Goal: Task Accomplishment & Management: Manage account settings

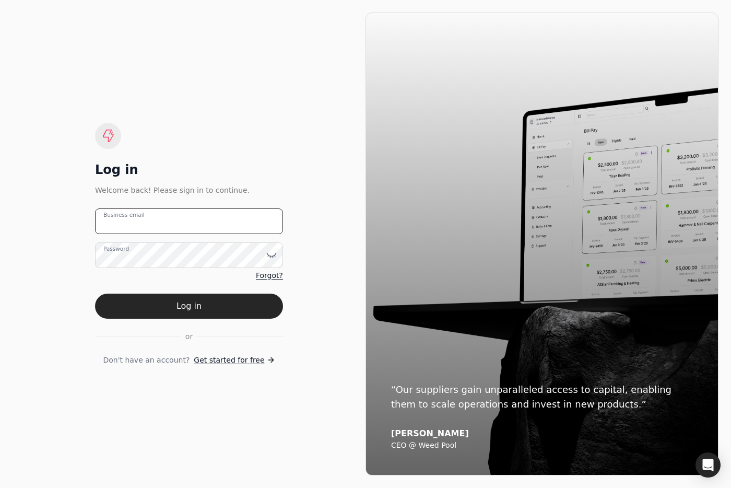
click at [215, 221] on email "Business email" at bounding box center [189, 221] width 188 height 26
drag, startPoint x: 220, startPoint y: 221, endPoint x: 54, endPoint y: 210, distance: 166.4
click at [54, 210] on div "Log in Welcome back! Please sign in to continue. pitell Business email Password…" at bounding box center [189, 244] width 353 height 463
type email "team+pitell@helloquickly.com"
drag, startPoint x: 209, startPoint y: 303, endPoint x: 260, endPoint y: 286, distance: 53.5
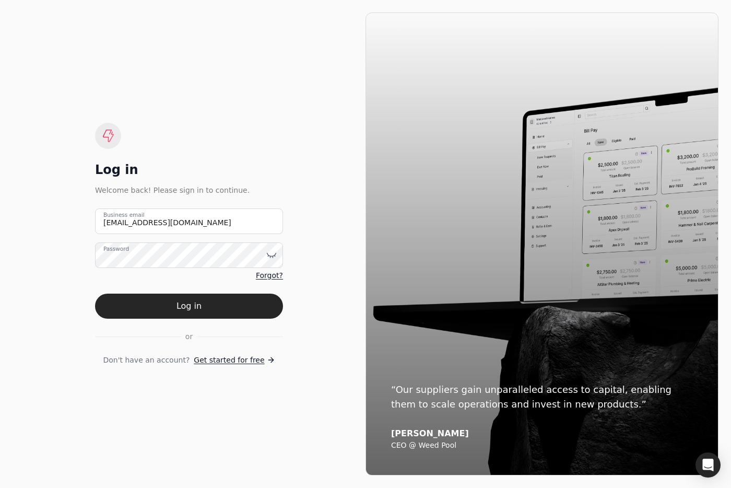
click at [209, 303] on button "Log in" at bounding box center [189, 306] width 188 height 25
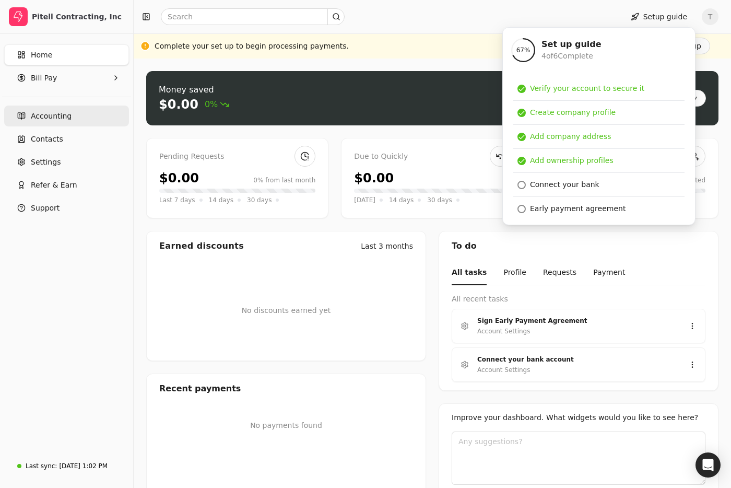
click at [69, 122] on link "Accounting" at bounding box center [66, 115] width 125 height 21
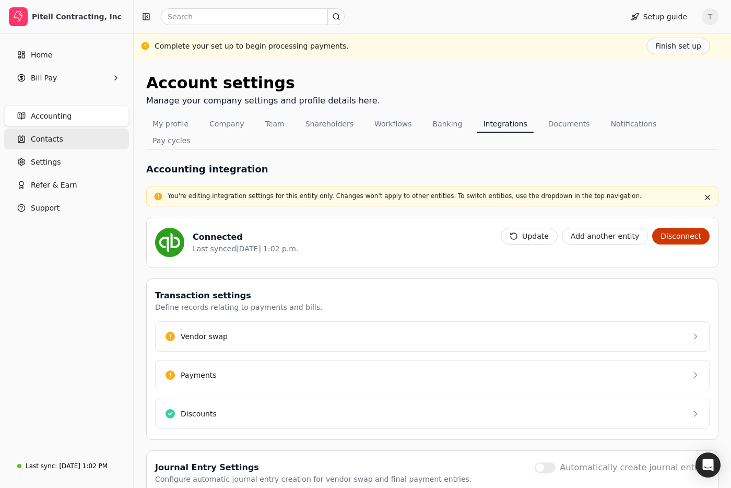
click at [68, 136] on link "Contacts" at bounding box center [66, 138] width 125 height 21
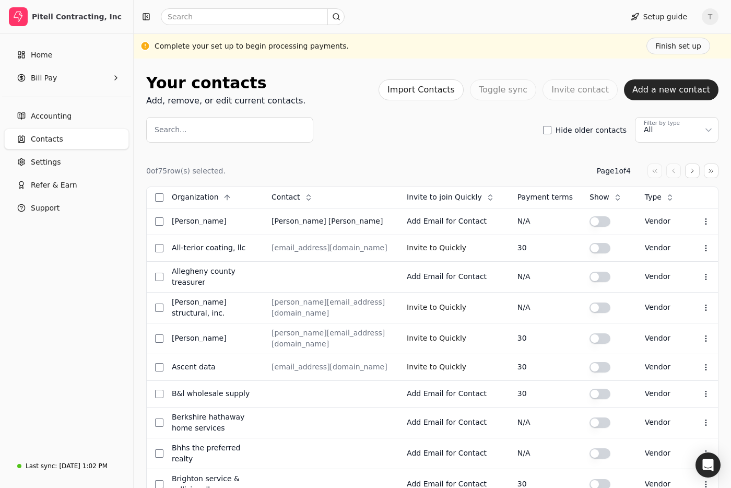
drag, startPoint x: 276, startPoint y: 174, endPoint x: 342, endPoint y: 175, distance: 65.3
click at [342, 175] on div "0 of 75 row(s) selected. Page 1 of 4" at bounding box center [432, 170] width 572 height 15
click at [64, 71] on Pay "Bill Pay" at bounding box center [66, 77] width 125 height 21
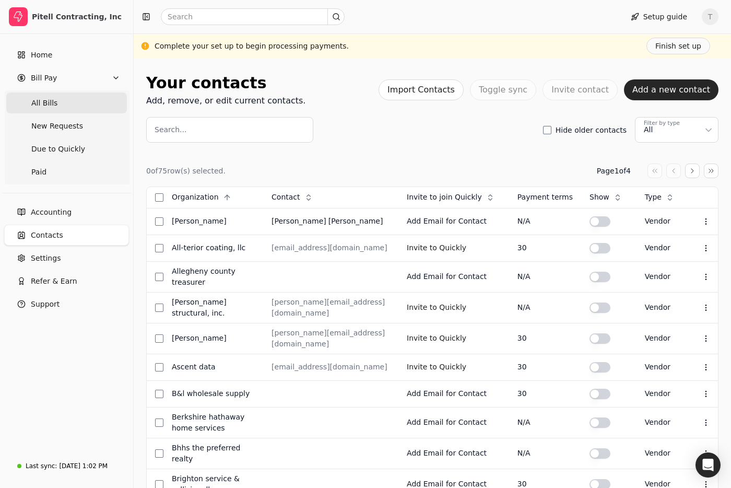
drag, startPoint x: 61, startPoint y: 106, endPoint x: 74, endPoint y: 107, distance: 13.1
click at [62, 106] on Bills "All Bills" at bounding box center [66, 102] width 121 height 21
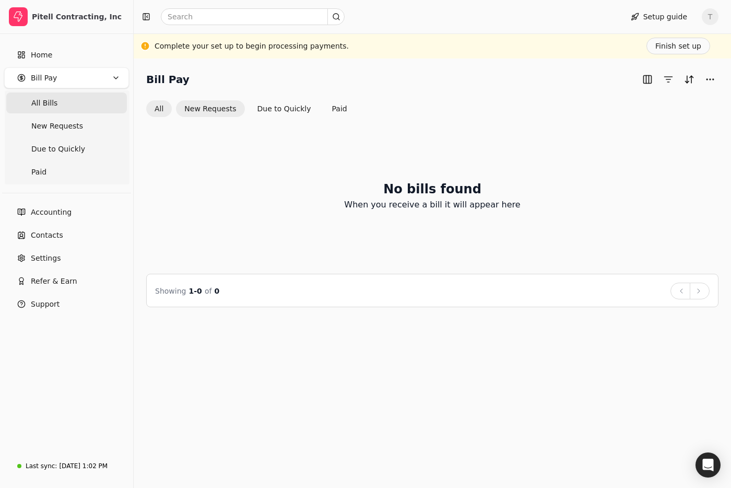
click at [205, 109] on button "New Requests" at bounding box center [210, 108] width 68 height 17
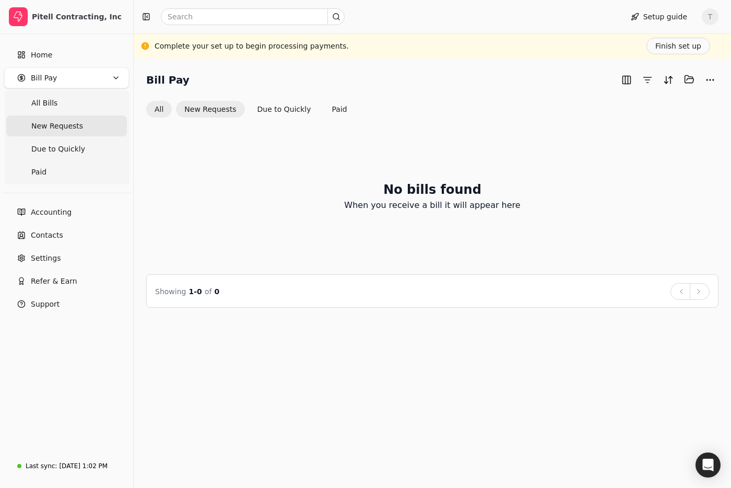
click at [153, 110] on button "All" at bounding box center [159, 109] width 26 height 17
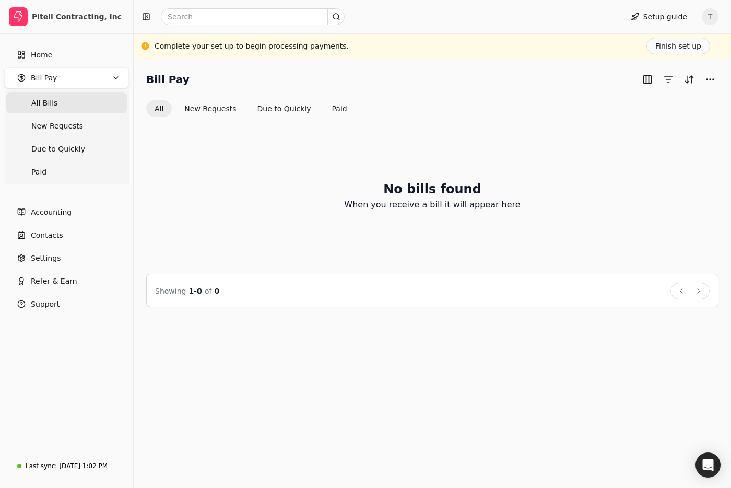
click at [38, 102] on span "All Bills" at bounding box center [44, 103] width 26 height 11
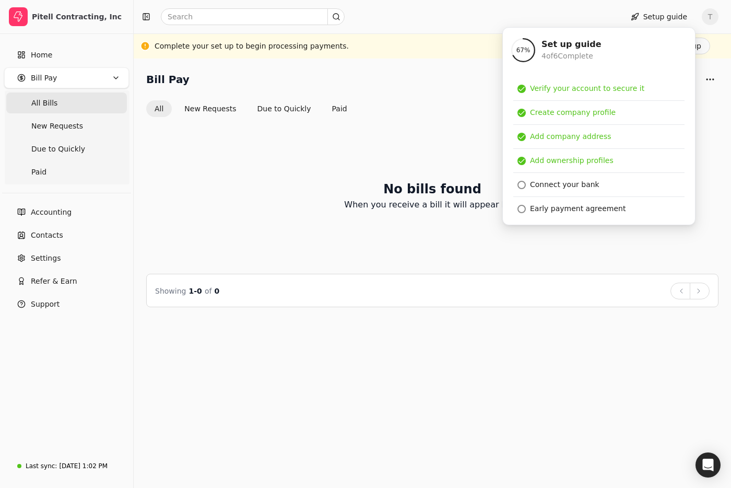
click at [324, 146] on div "No bills found When you receive a bill it will appear here" at bounding box center [432, 196] width 572 height 132
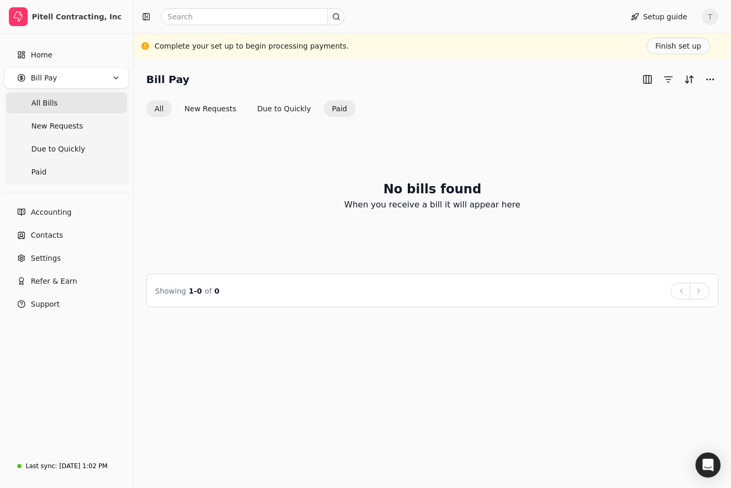
click at [347, 107] on button "Paid" at bounding box center [340, 108] width 32 height 17
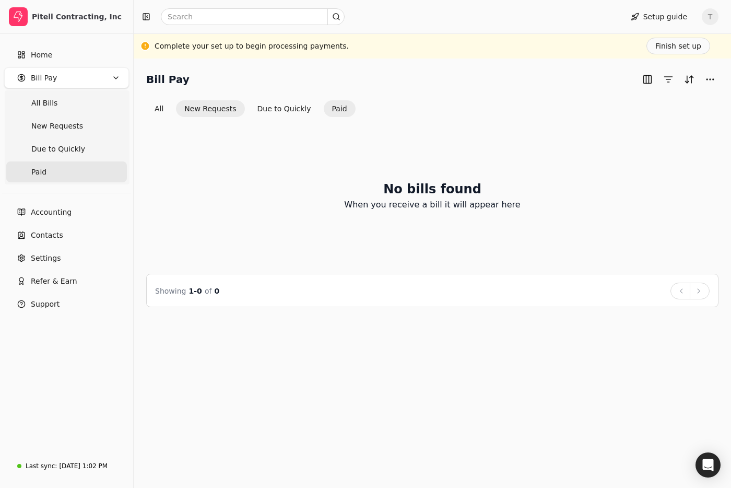
click at [192, 109] on button "New Requests" at bounding box center [210, 108] width 68 height 17
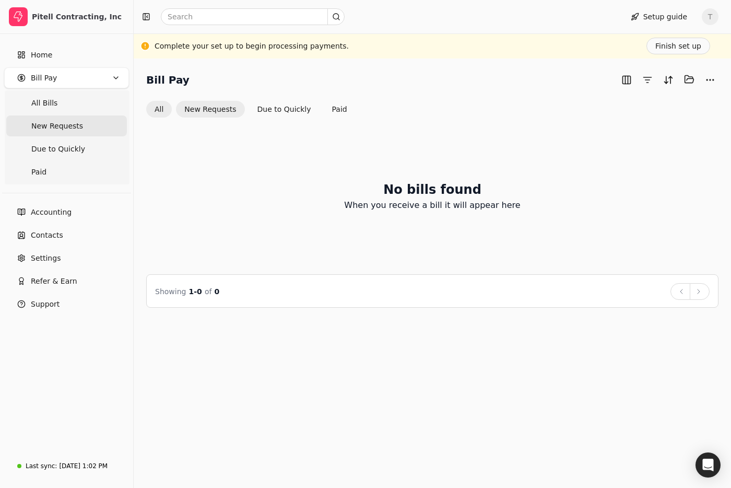
click at [167, 109] on button "All" at bounding box center [159, 109] width 26 height 17
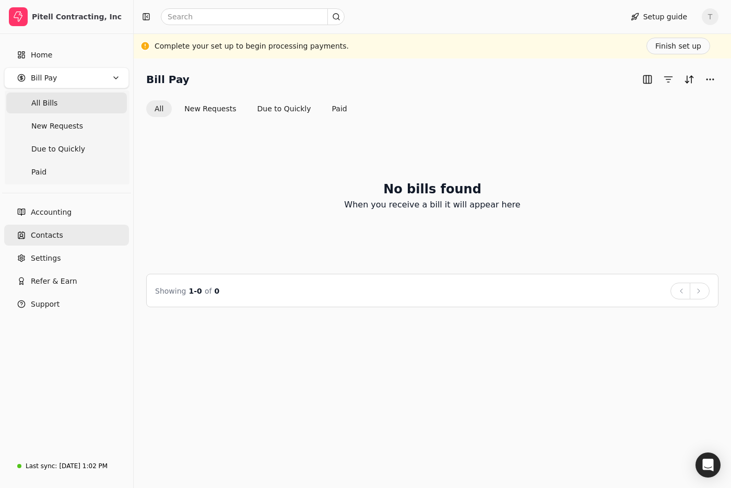
click at [72, 243] on link "Contacts" at bounding box center [66, 235] width 125 height 21
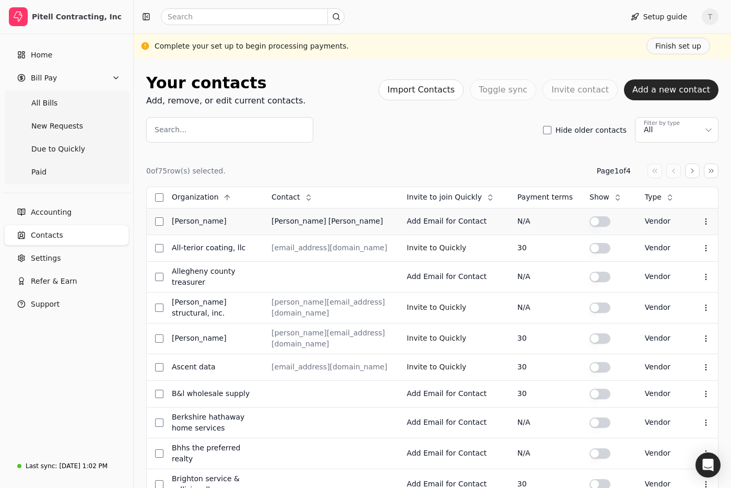
click at [602, 219] on button "button" at bounding box center [600, 221] width 21 height 10
click at [63, 98] on Bills "All Bills" at bounding box center [66, 102] width 121 height 21
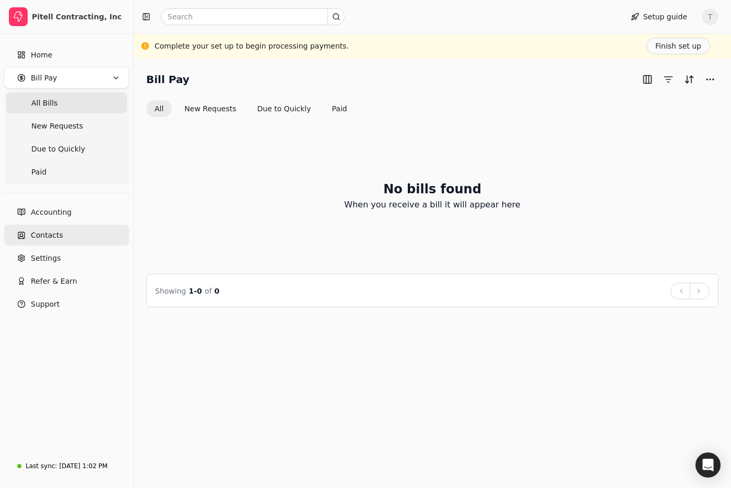
click at [76, 233] on link "Contacts" at bounding box center [66, 235] width 125 height 21
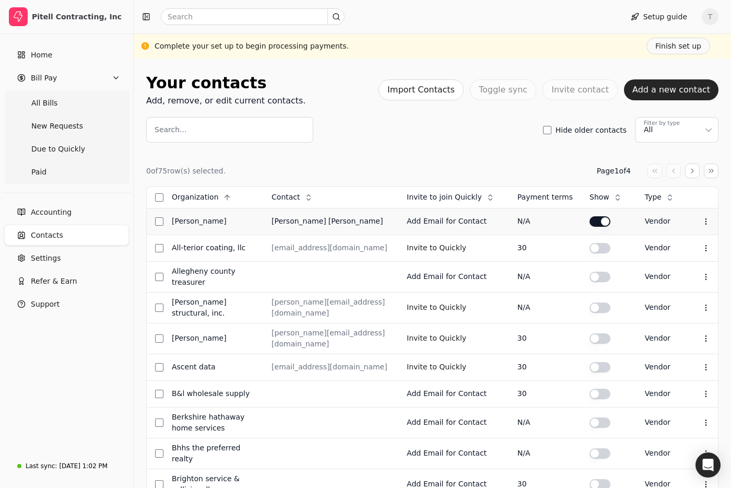
click at [603, 224] on button "button" at bounding box center [600, 221] width 21 height 10
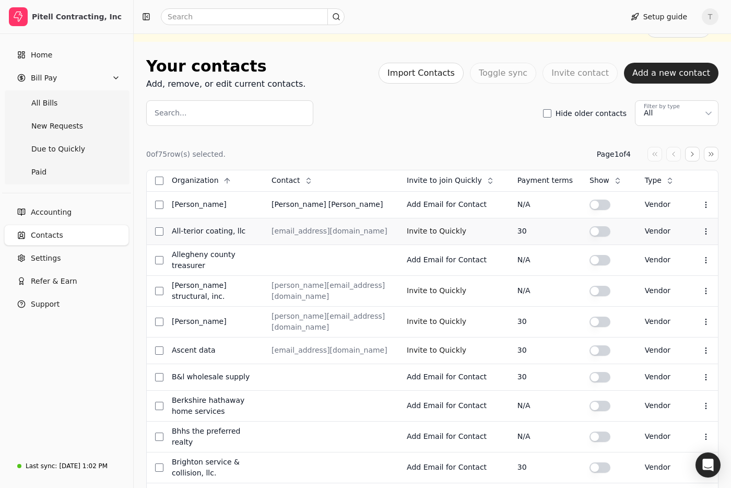
scroll to position [18, 0]
click at [600, 209] on button "button" at bounding box center [600, 203] width 21 height 10
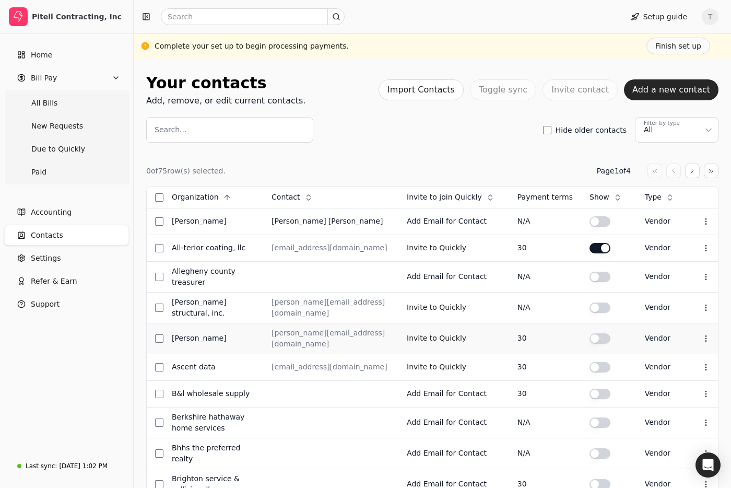
click at [603, 227] on button "button" at bounding box center [600, 221] width 21 height 10
click at [52, 100] on span "All Bills" at bounding box center [44, 103] width 26 height 11
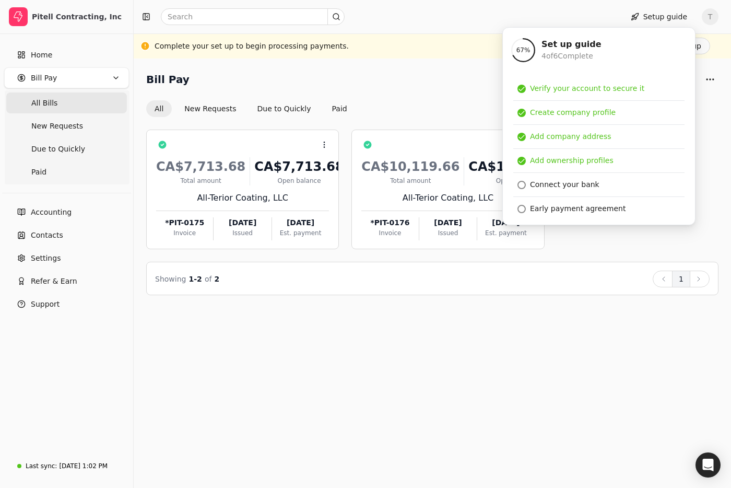
click at [442, 85] on div "Bill Pay" at bounding box center [432, 79] width 572 height 17
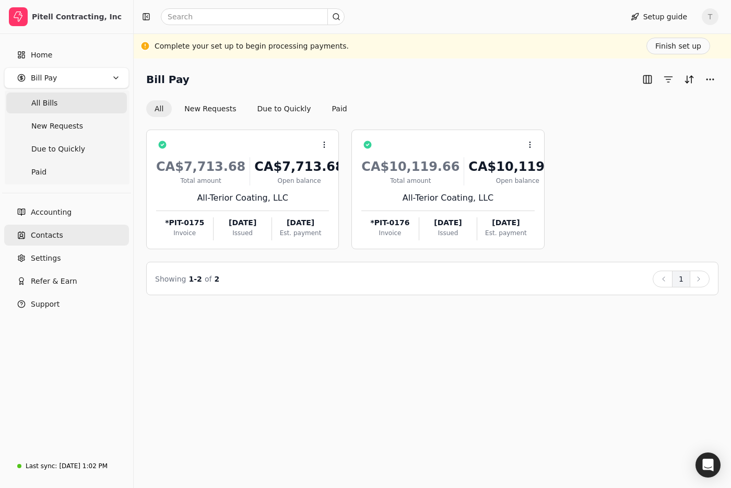
click at [29, 230] on link "Contacts" at bounding box center [66, 235] width 125 height 21
